Goal: Transaction & Acquisition: Purchase product/service

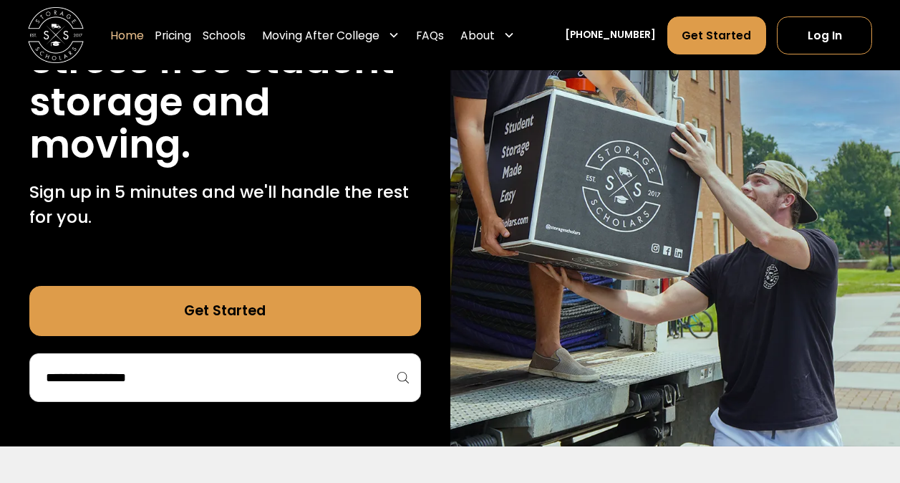
scroll to position [210, 0]
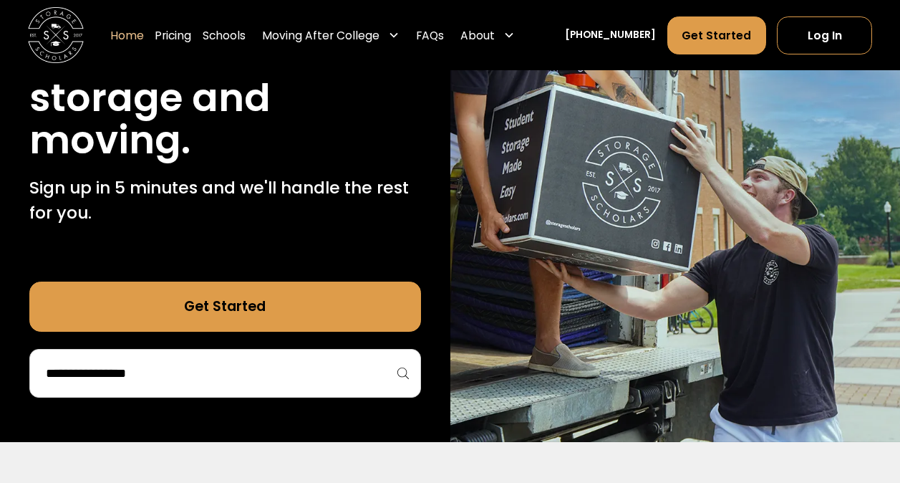
click at [255, 366] on input "search" at bounding box center [225, 373] width 362 height 24
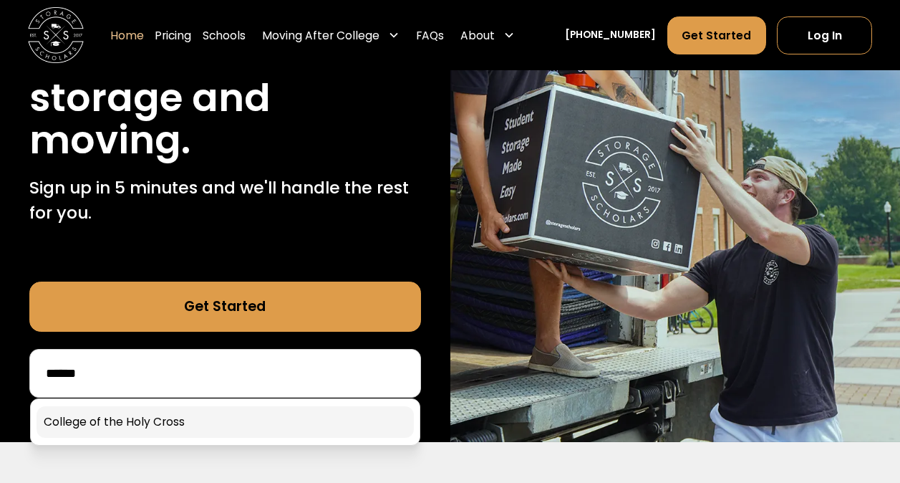
type input "******"
click at [163, 409] on link at bounding box center [225, 422] width 377 height 32
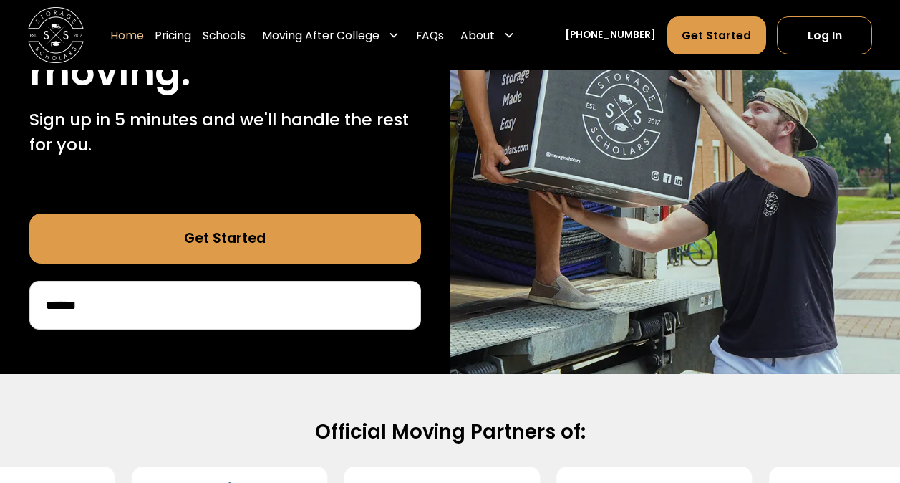
scroll to position [342, 0]
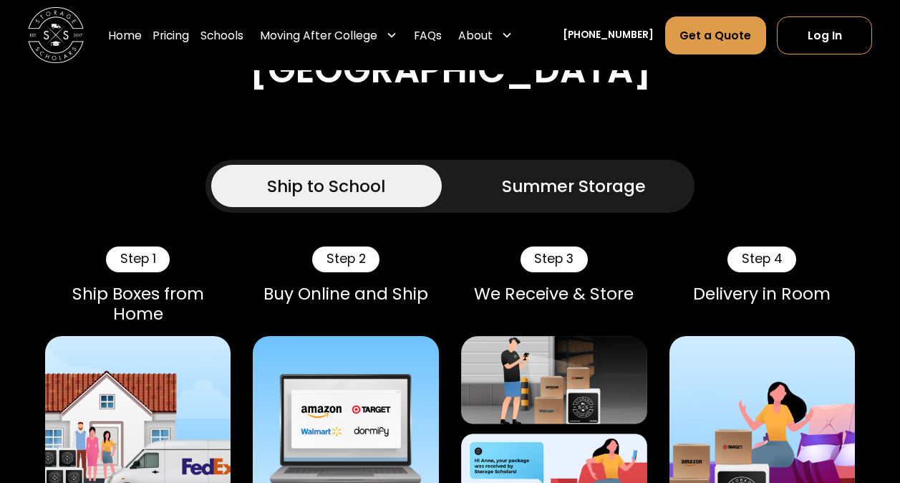
scroll to position [985, 0]
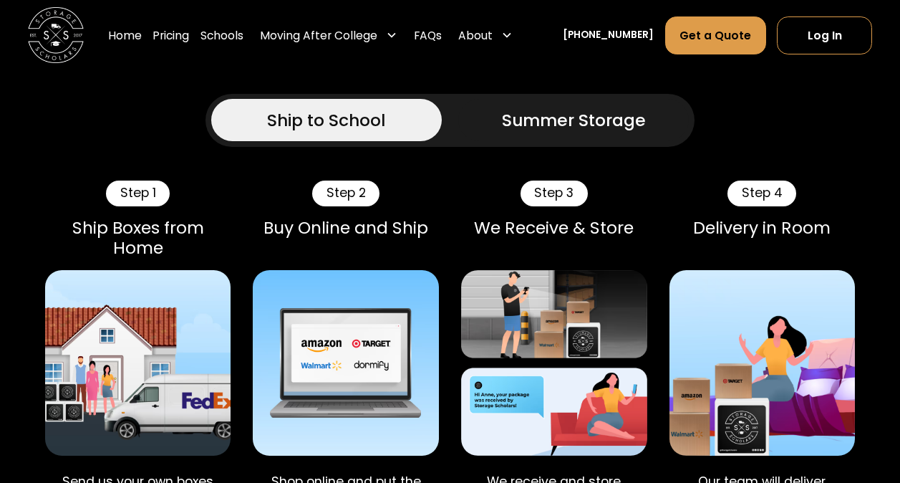
click at [569, 132] on div "Summer Storage" at bounding box center [574, 119] width 144 height 25
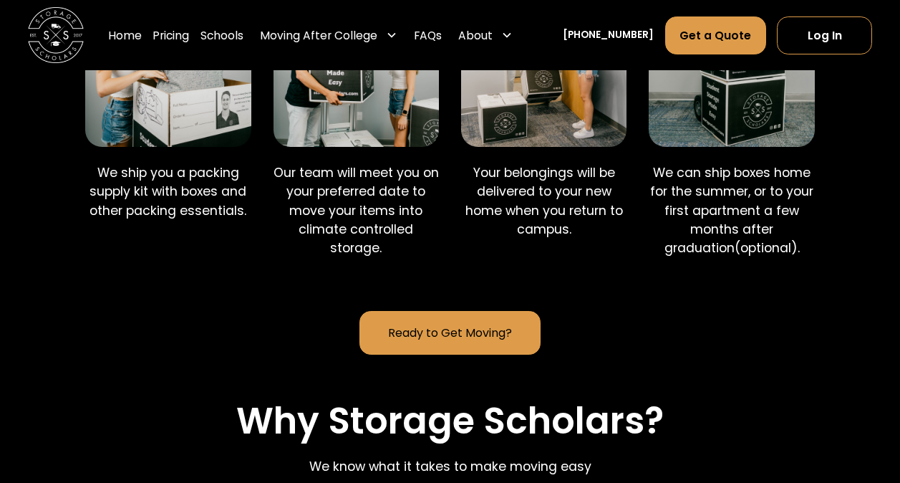
scroll to position [1278, 0]
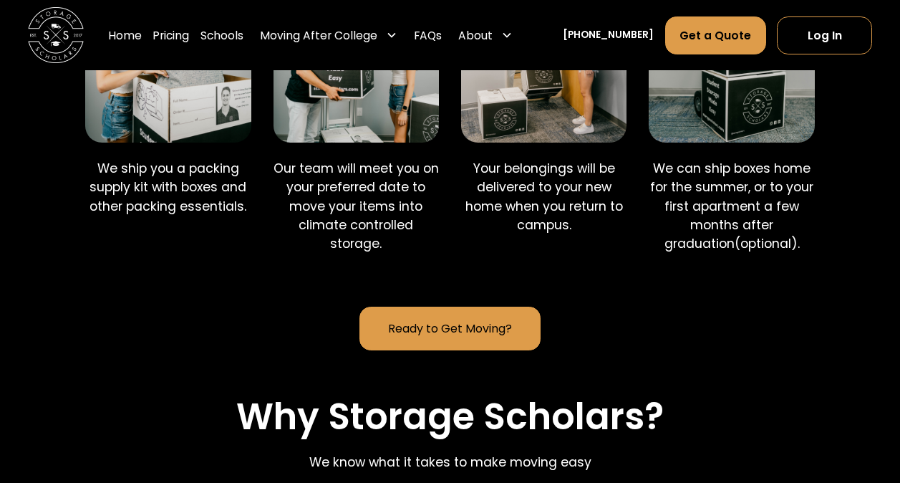
click at [488, 350] on link "Ready to Get Moving?" at bounding box center [449, 328] width 181 height 44
